Goal: Task Accomplishment & Management: Manage account settings

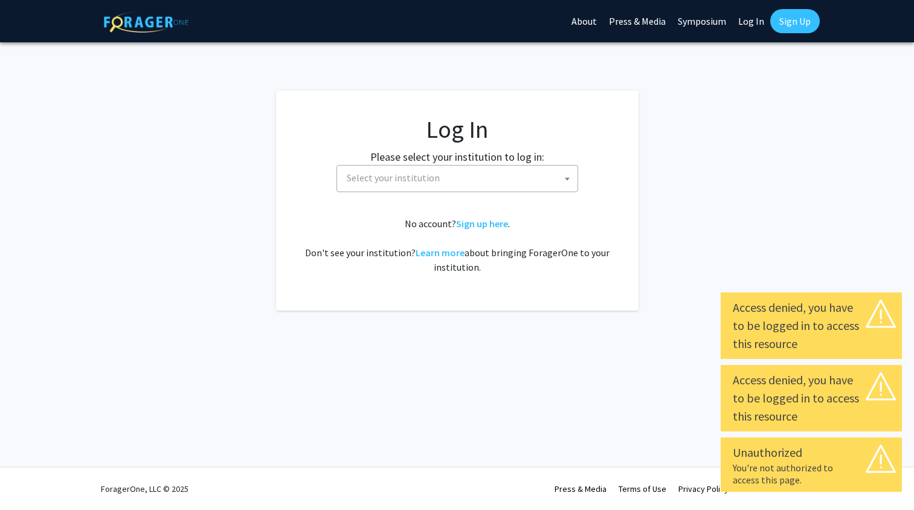
select select
click at [475, 190] on span "Select your institution" at bounding box center [460, 177] width 236 height 25
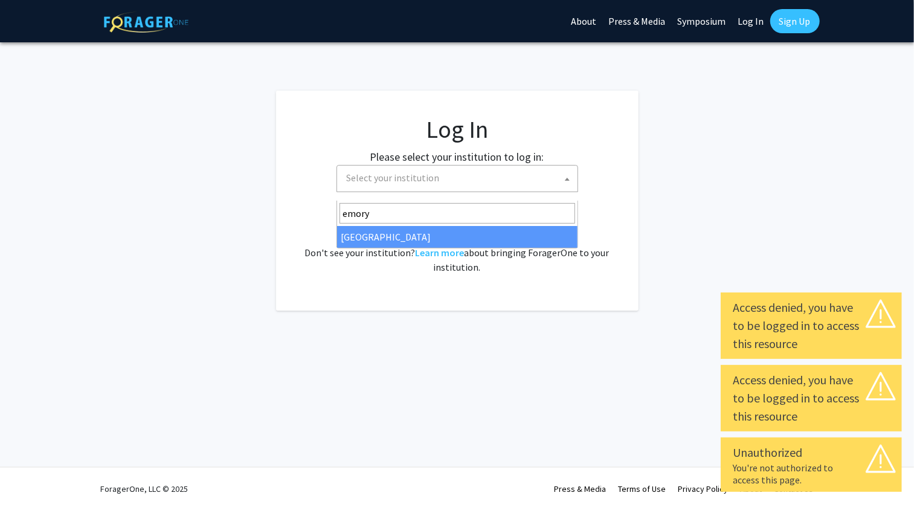
type input "emory"
select select "12"
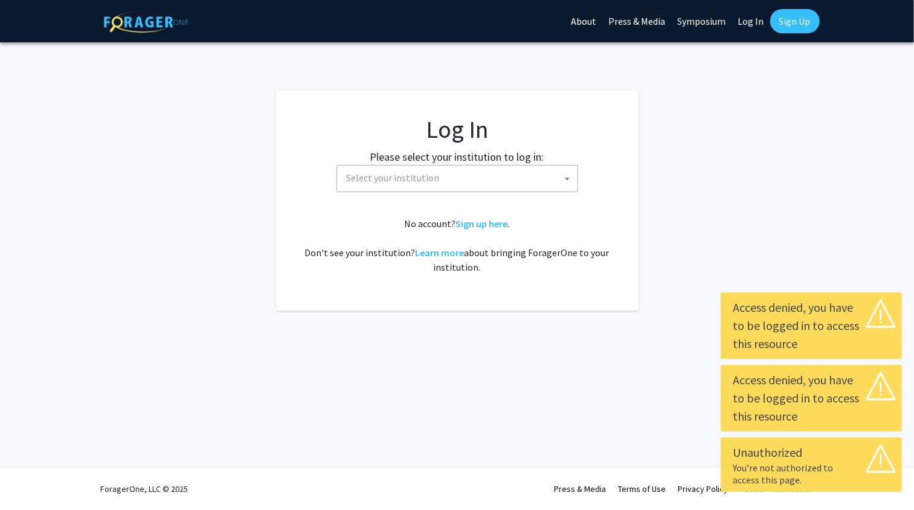
click at [758, 15] on link "Log In" at bounding box center [751, 21] width 38 height 42
select select "34"
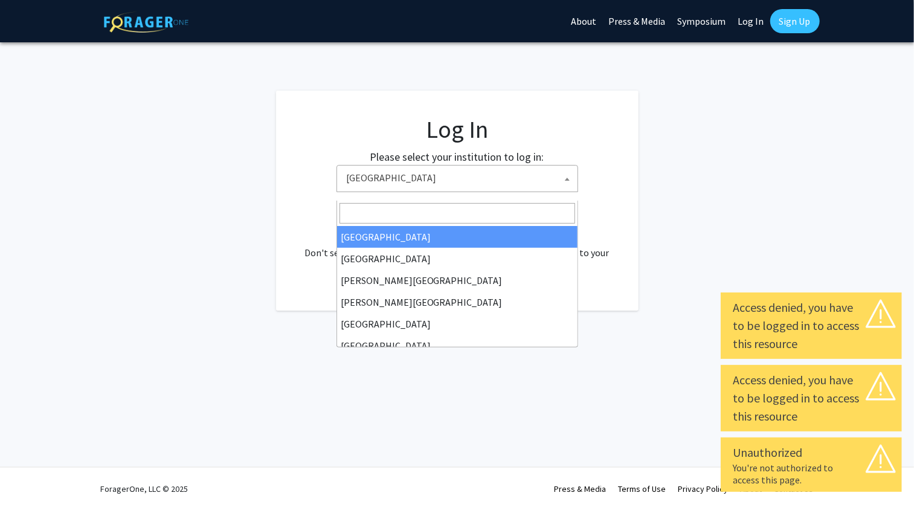
click at [549, 182] on span "[GEOGRAPHIC_DATA]" at bounding box center [460, 177] width 236 height 25
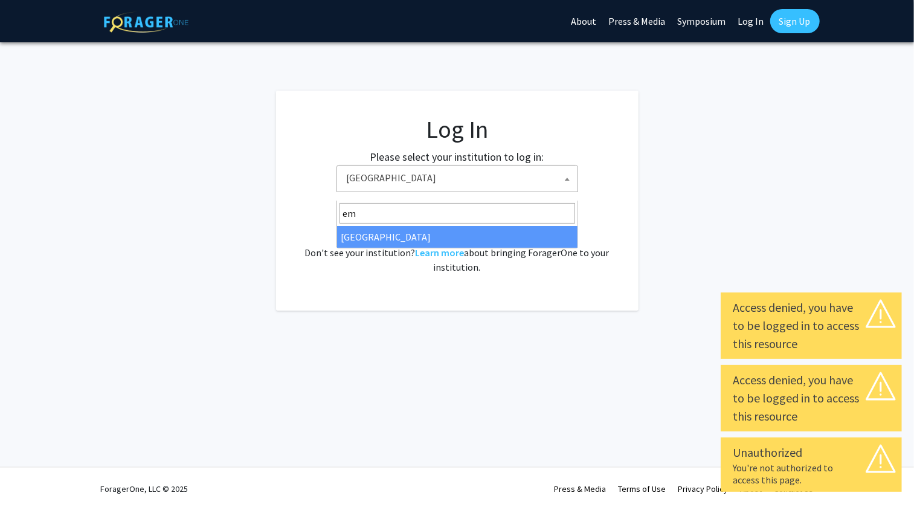
type input "emo"
select select "12"
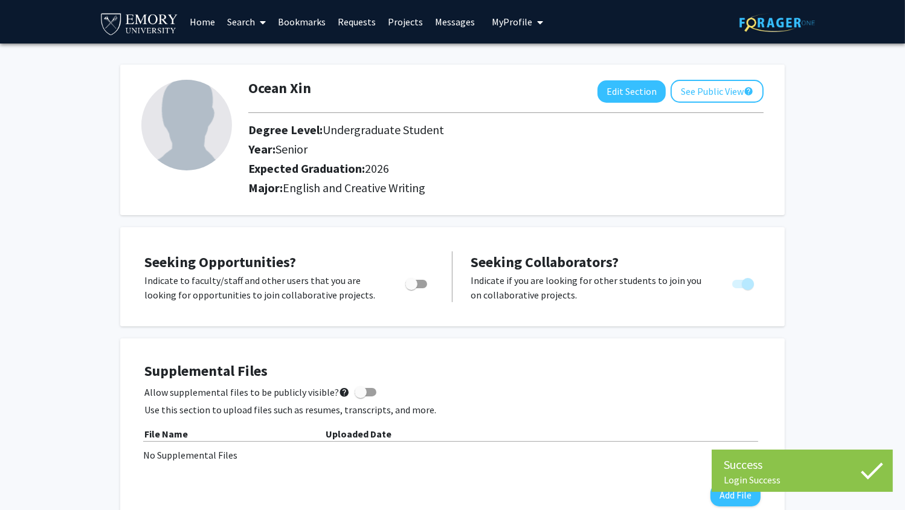
click at [444, 26] on link "Messages" at bounding box center [455, 22] width 52 height 42
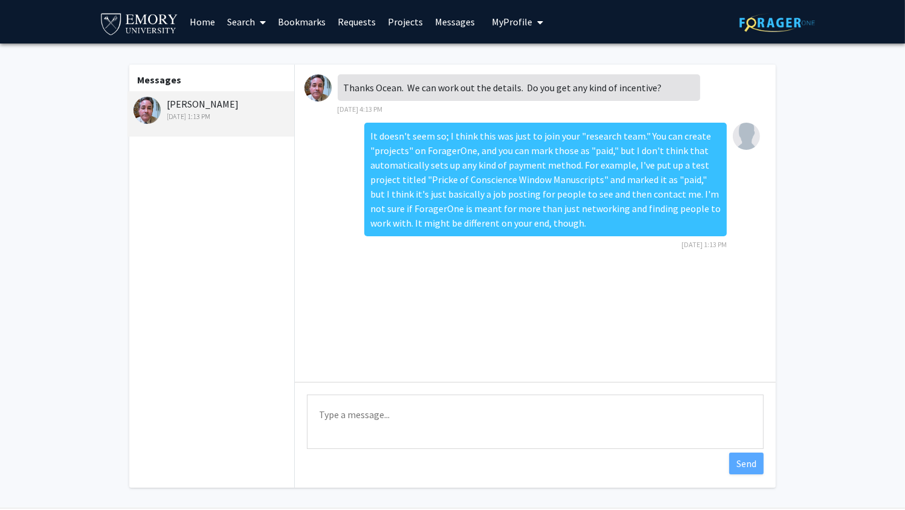
click at [511, 23] on span "My Profile" at bounding box center [512, 22] width 40 height 12
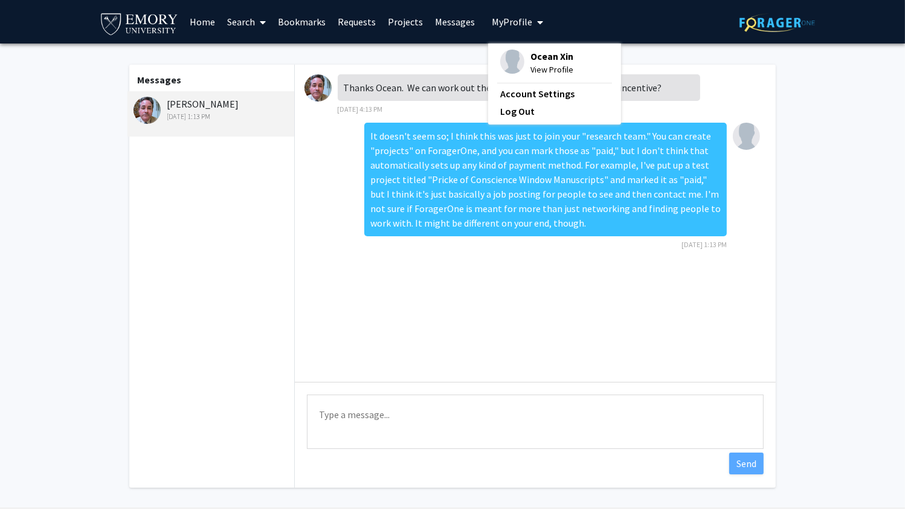
click at [542, 68] on span "View Profile" at bounding box center [551, 69] width 43 height 13
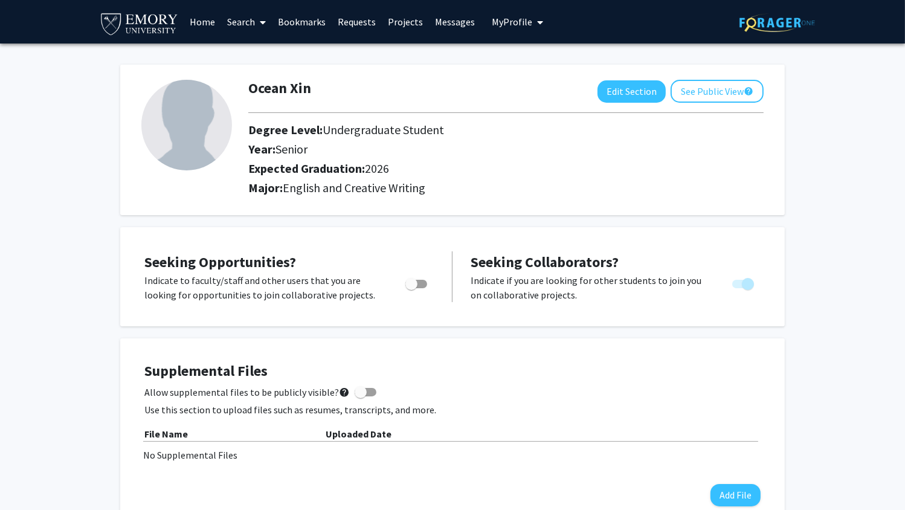
click at [516, 16] on span "My Profile" at bounding box center [512, 22] width 40 height 12
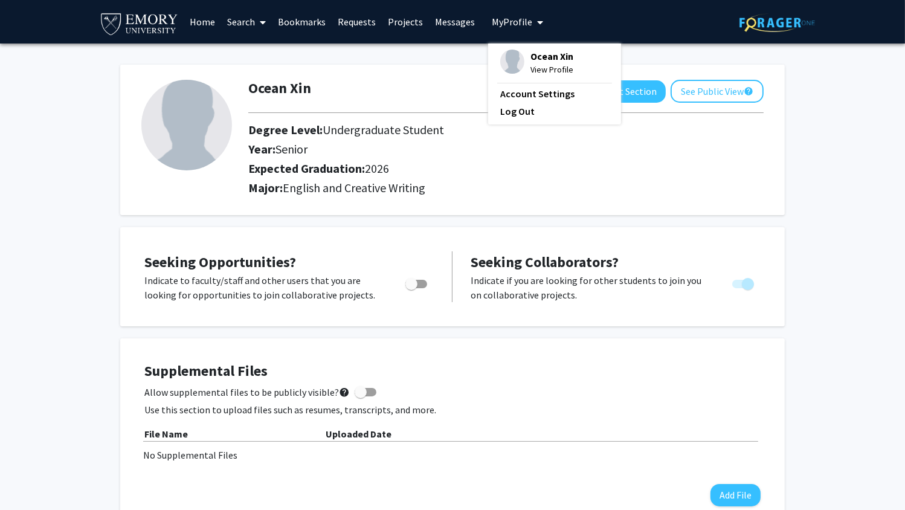
click at [516, 16] on span "My Profile" at bounding box center [512, 22] width 40 height 12
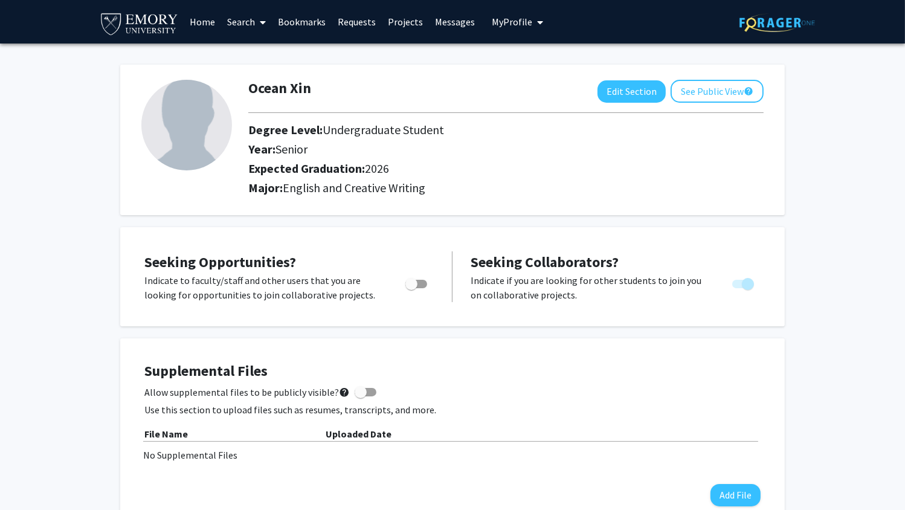
click at [516, 16] on span "My Profile" at bounding box center [512, 22] width 40 height 12
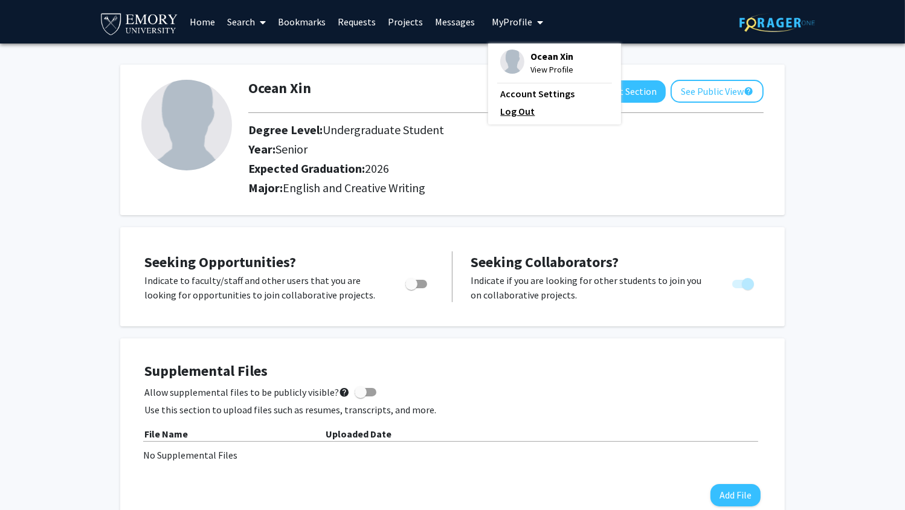
click at [510, 109] on link "Log Out" at bounding box center [554, 111] width 109 height 14
